Goal: Transaction & Acquisition: Purchase product/service

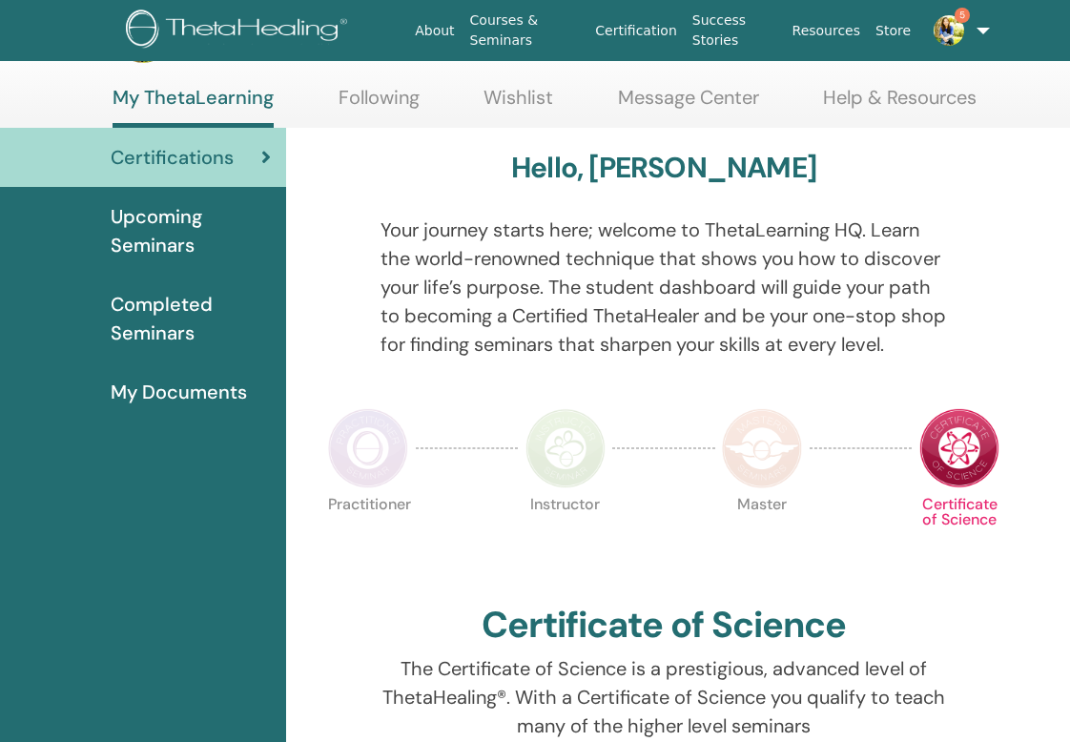
scroll to position [73, 0]
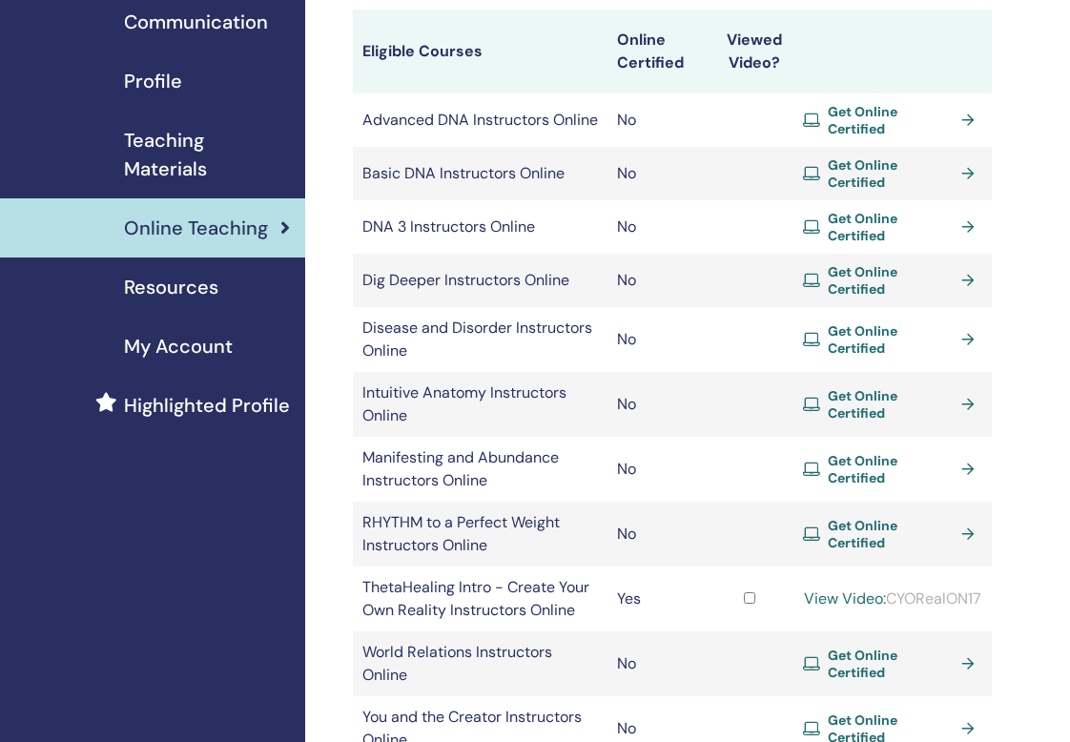
scroll to position [189, 0]
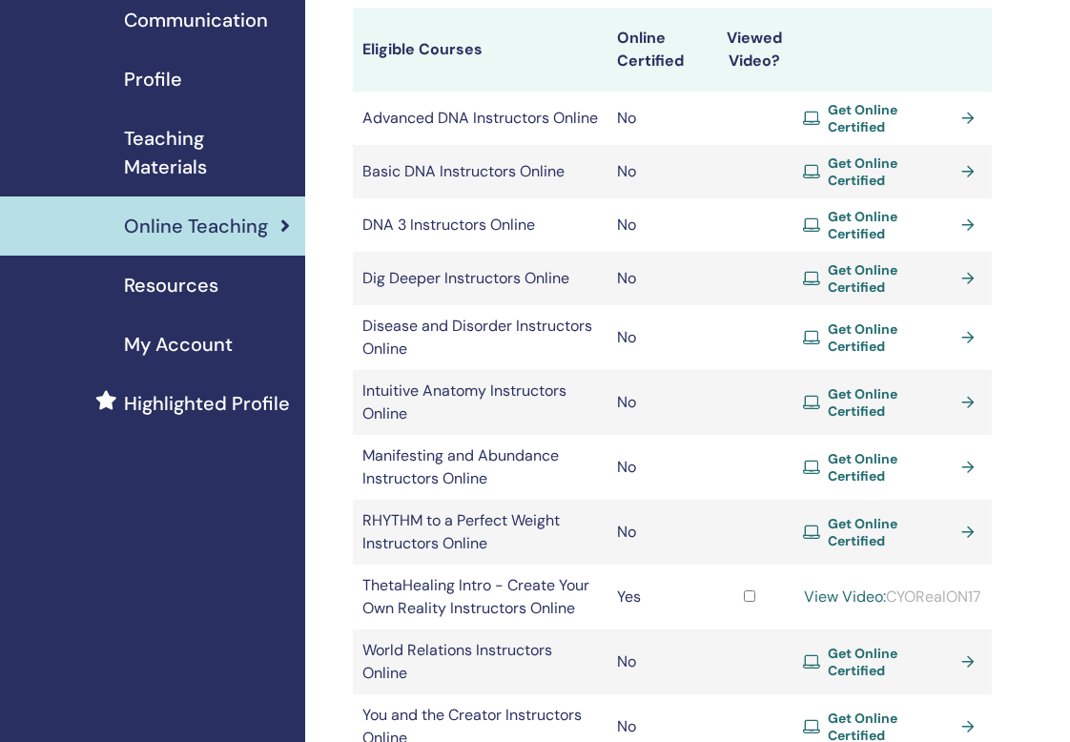
click at [894, 385] on span "Get Online Certified" at bounding box center [891, 402] width 127 height 34
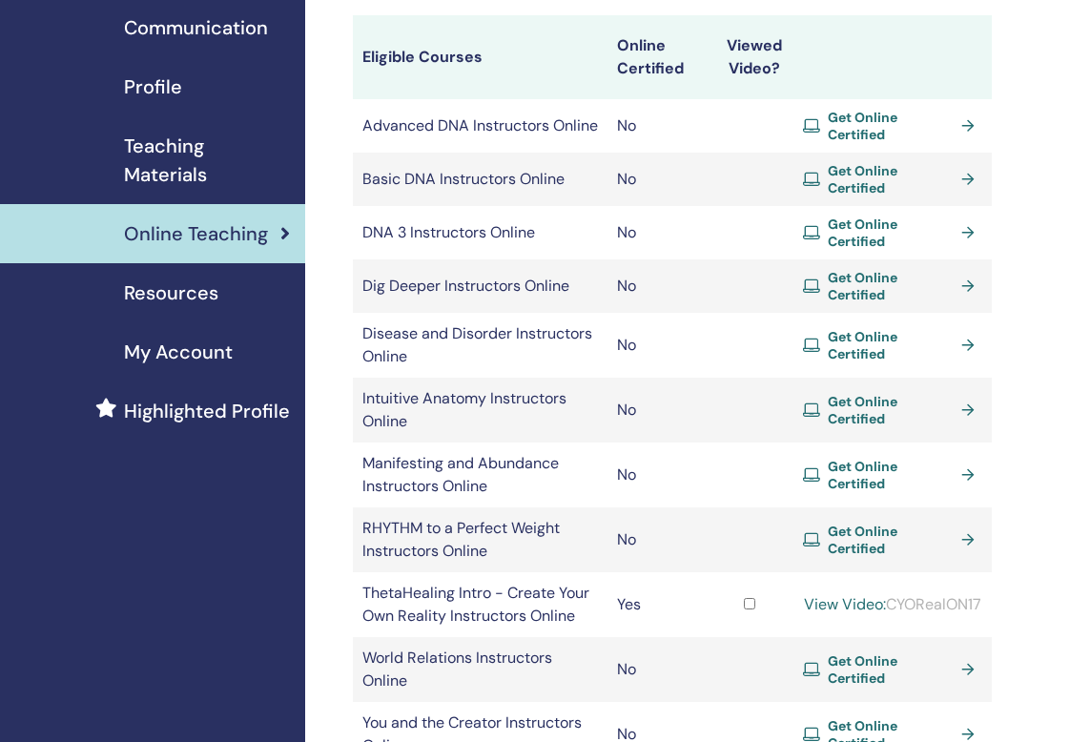
scroll to position [187, 0]
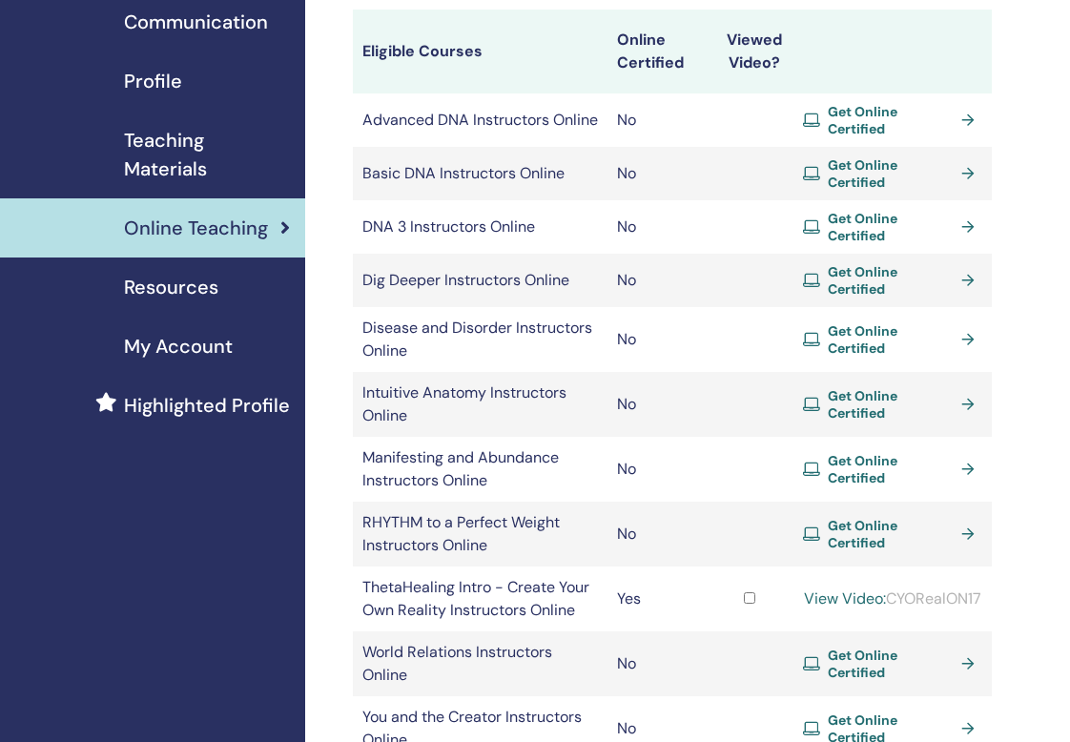
click at [827, 588] on link "View Video:" at bounding box center [845, 598] width 82 height 20
